Goal: Information Seeking & Learning: Learn about a topic

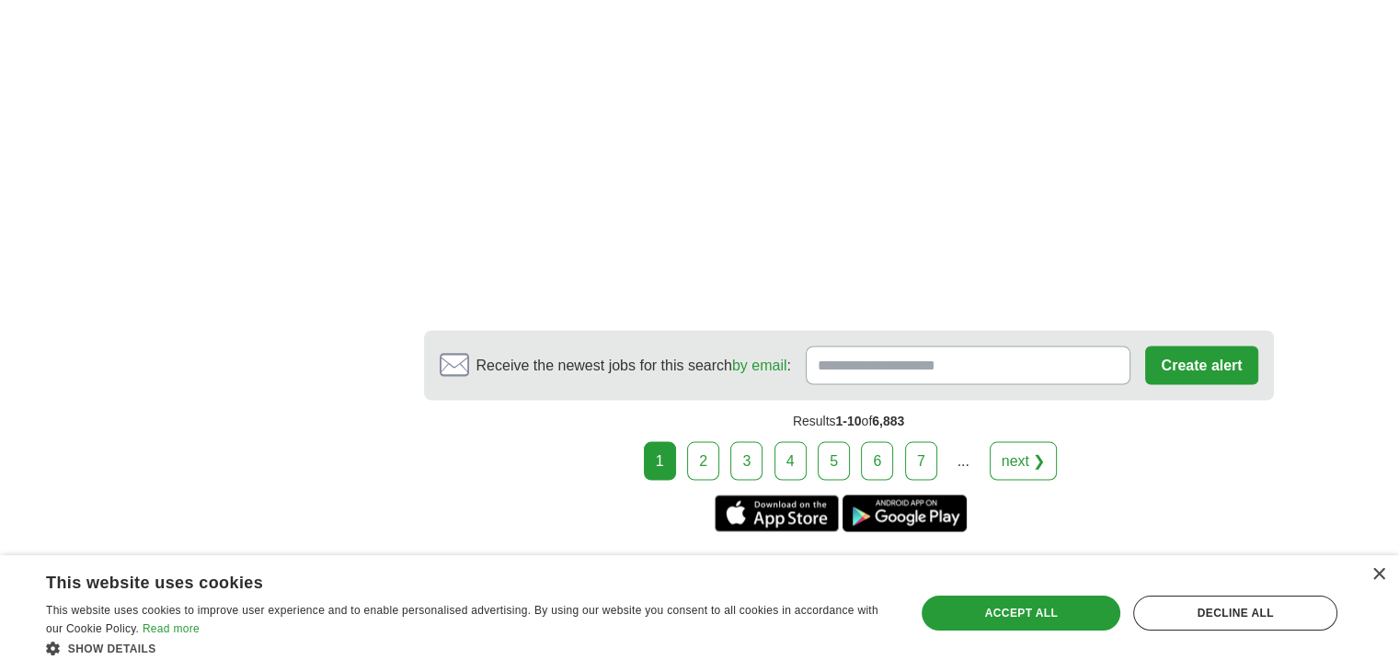
scroll to position [3403, 0]
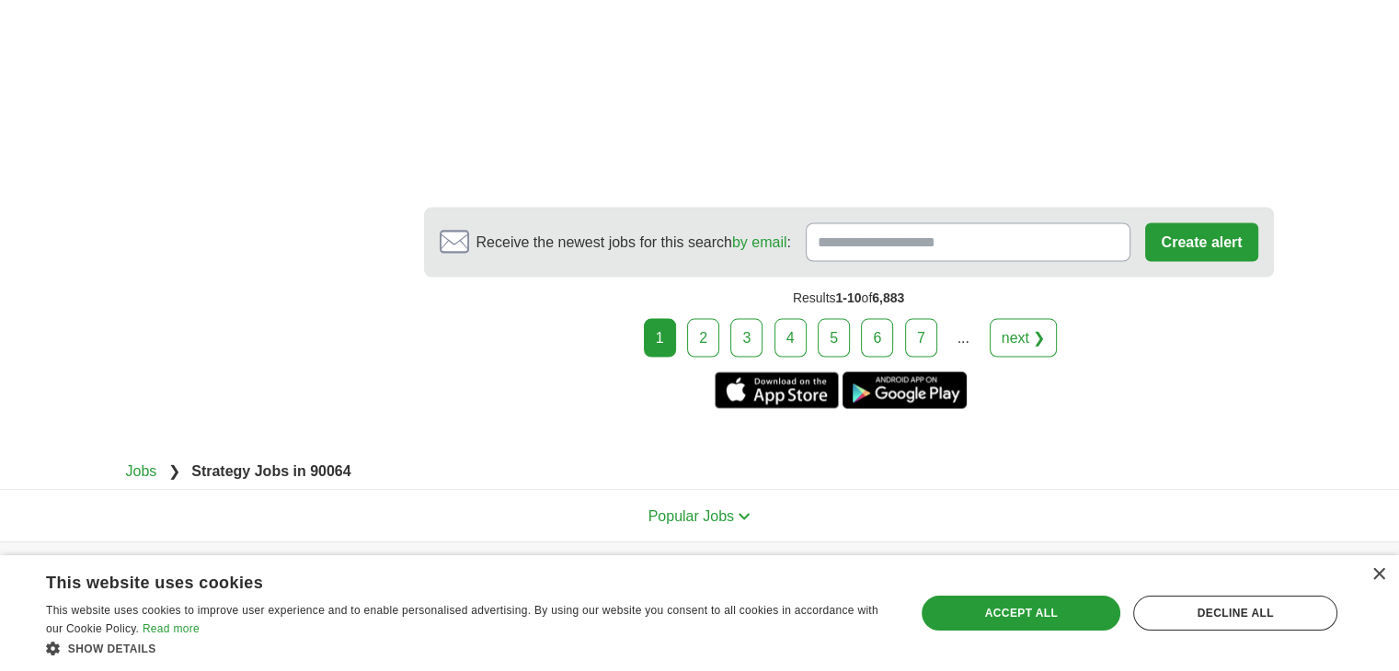
click at [1046, 357] on link "next ❯" at bounding box center [1024, 337] width 68 height 39
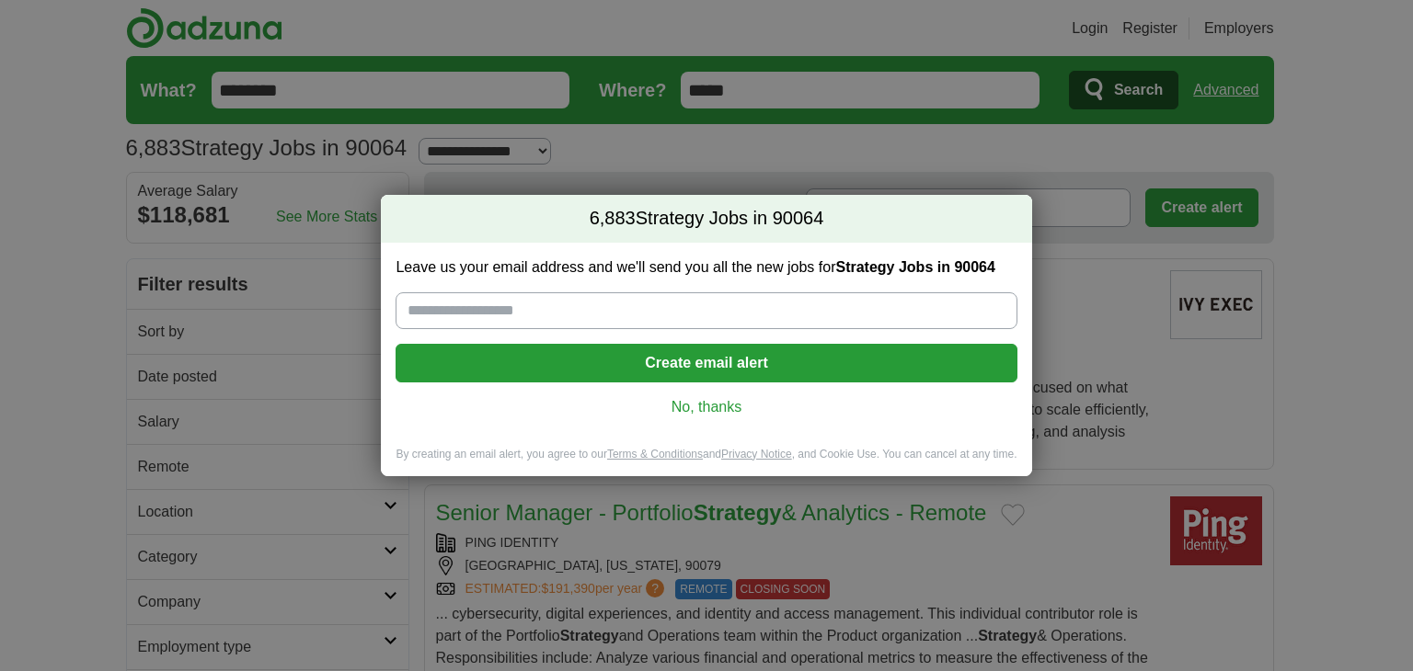
click at [744, 406] on link "No, thanks" at bounding box center [705, 407] width 591 height 20
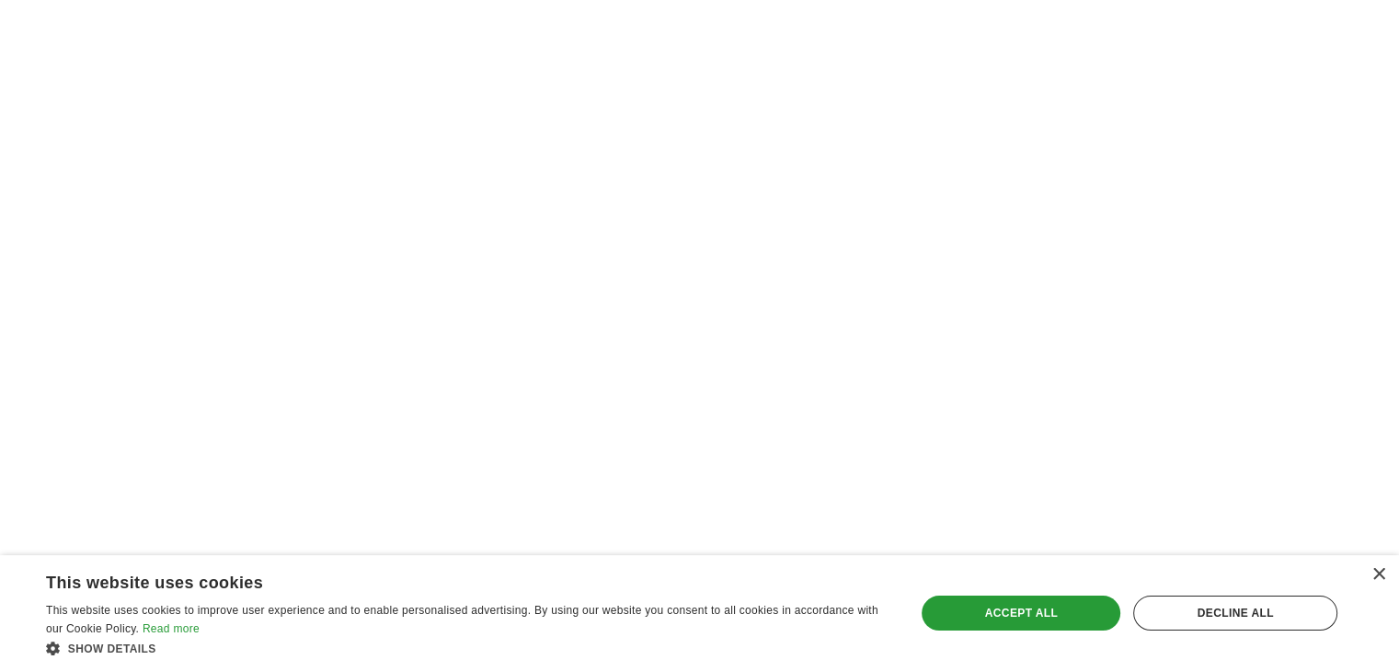
scroll to position [2943, 0]
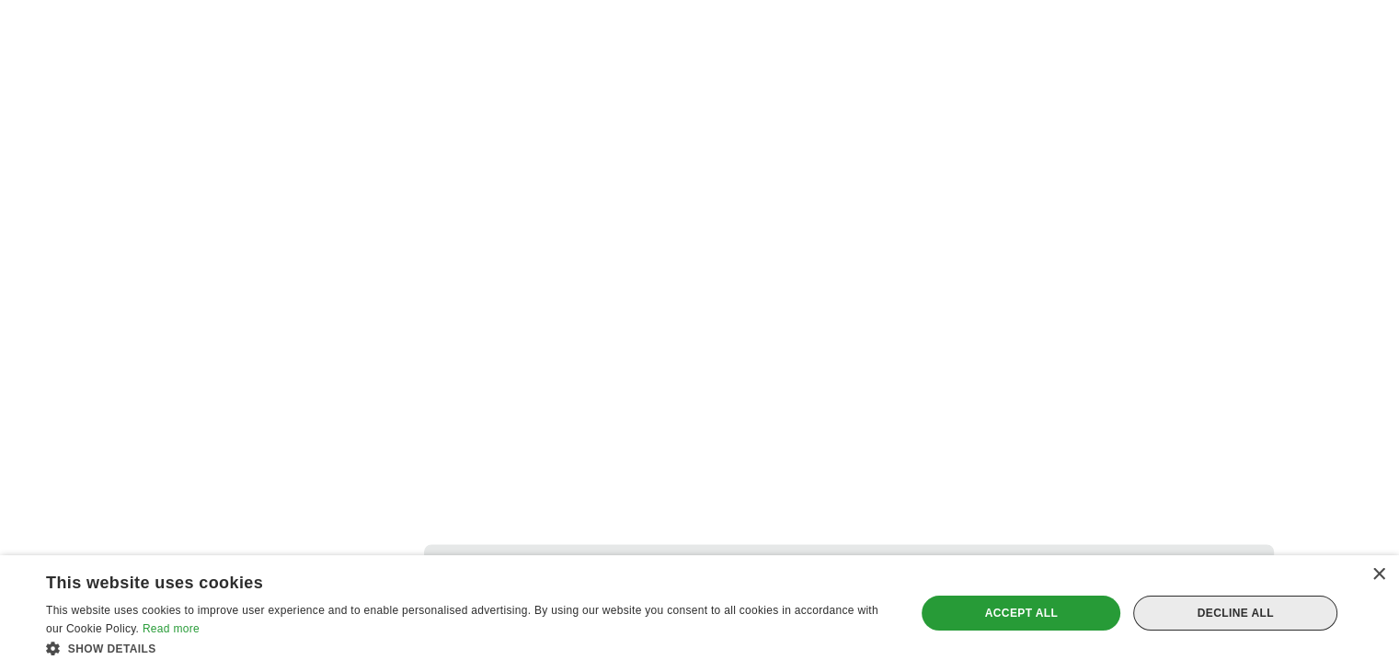
click at [1295, 616] on div "Decline all" at bounding box center [1235, 613] width 204 height 35
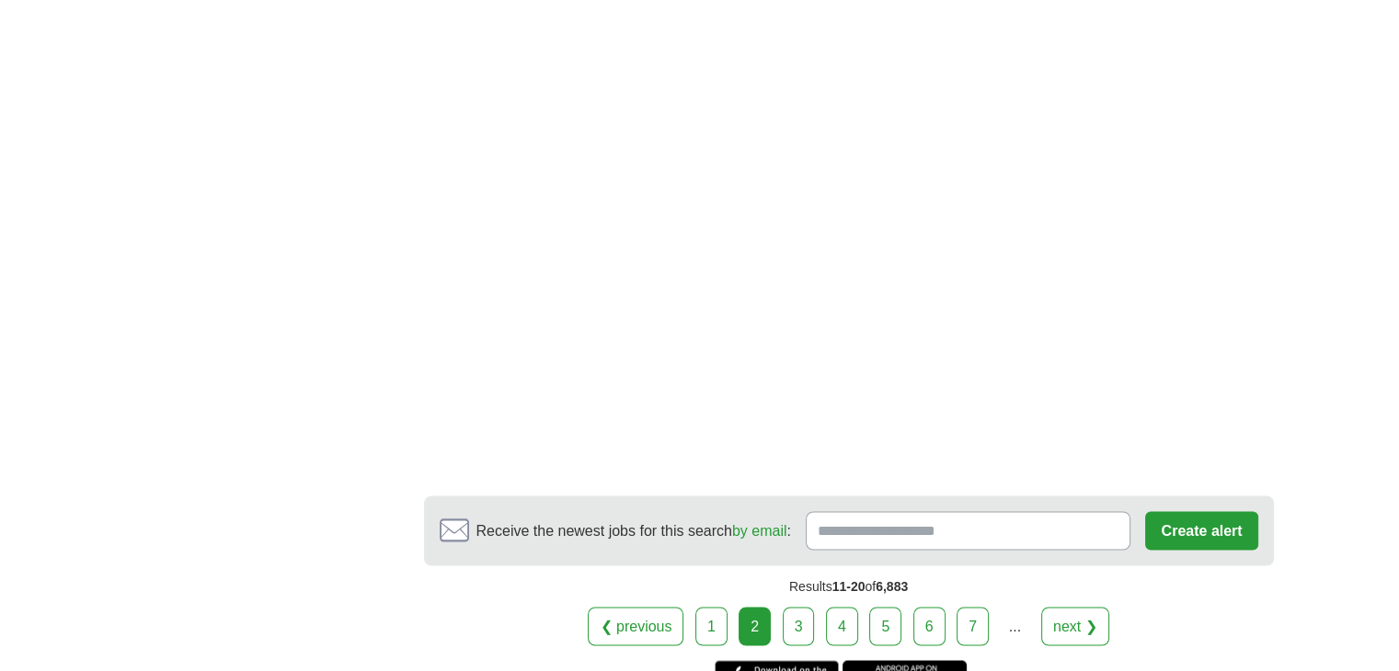
scroll to position [3035, 0]
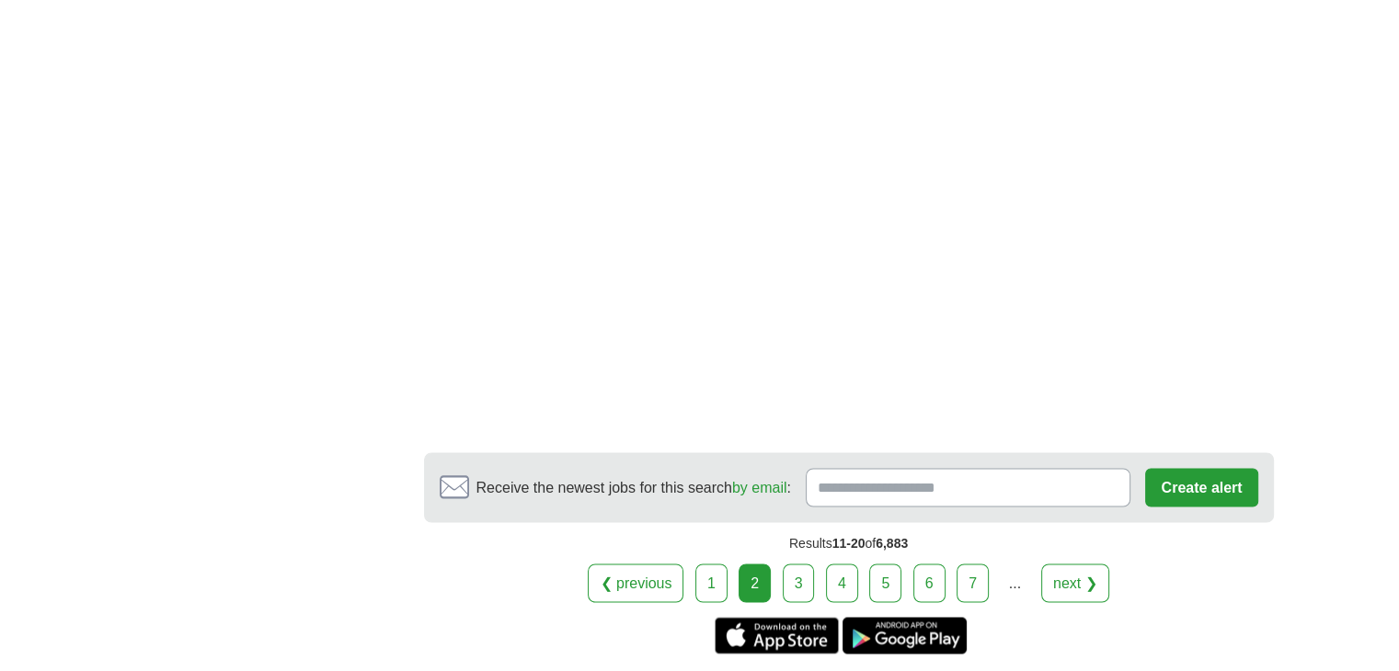
click at [1052, 574] on link "next ❯" at bounding box center [1075, 583] width 68 height 39
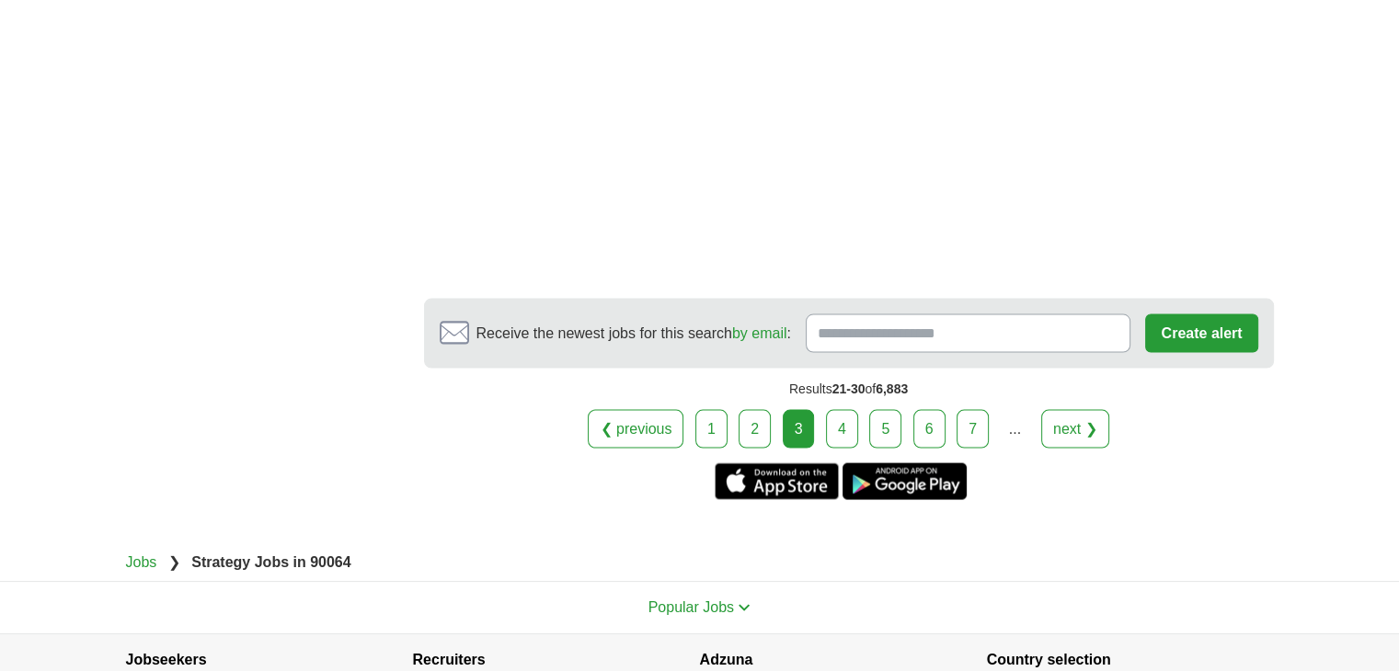
scroll to position [3679, 0]
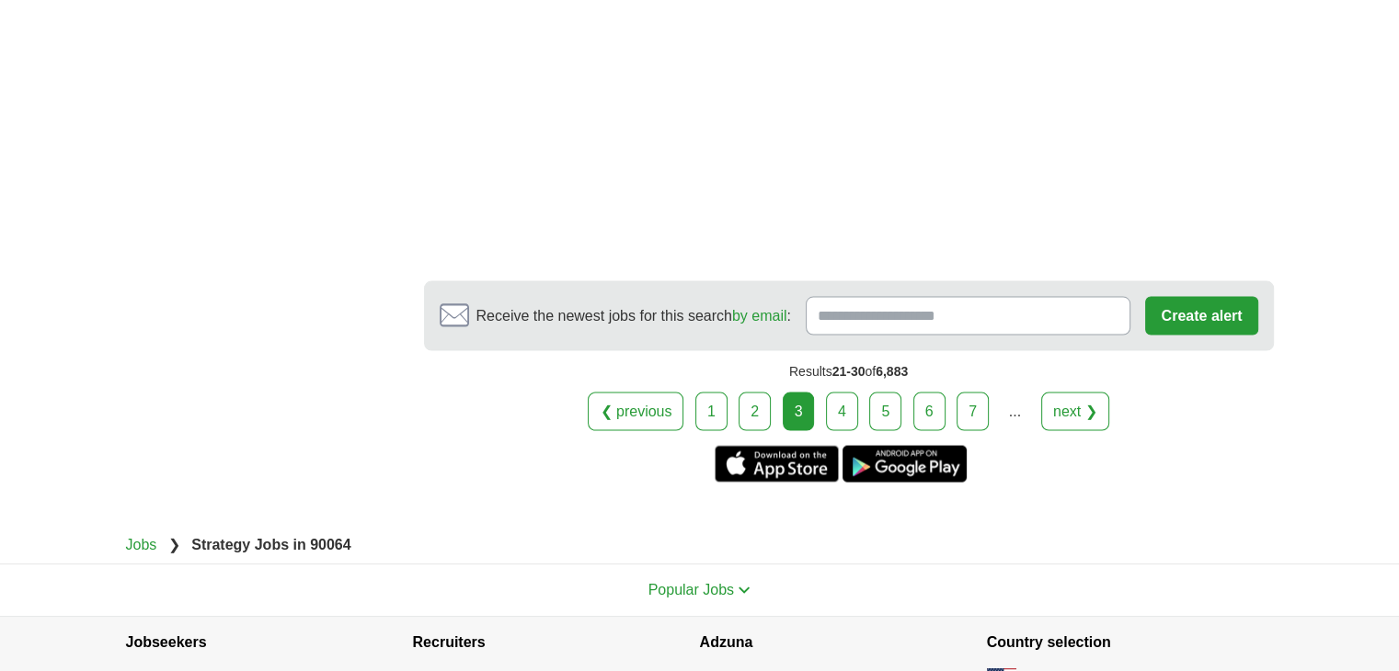
click at [1048, 422] on link "next ❯" at bounding box center [1075, 412] width 68 height 39
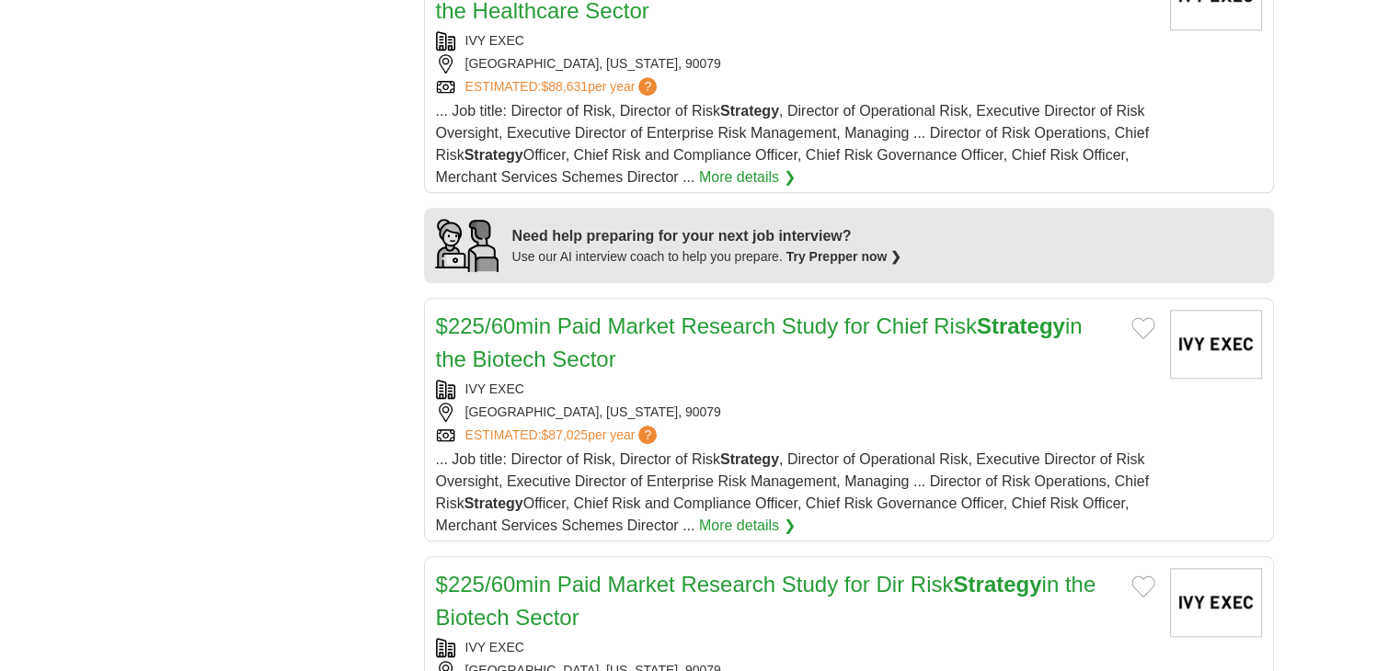
scroll to position [2024, 0]
